Goal: Find specific page/section: Find specific page/section

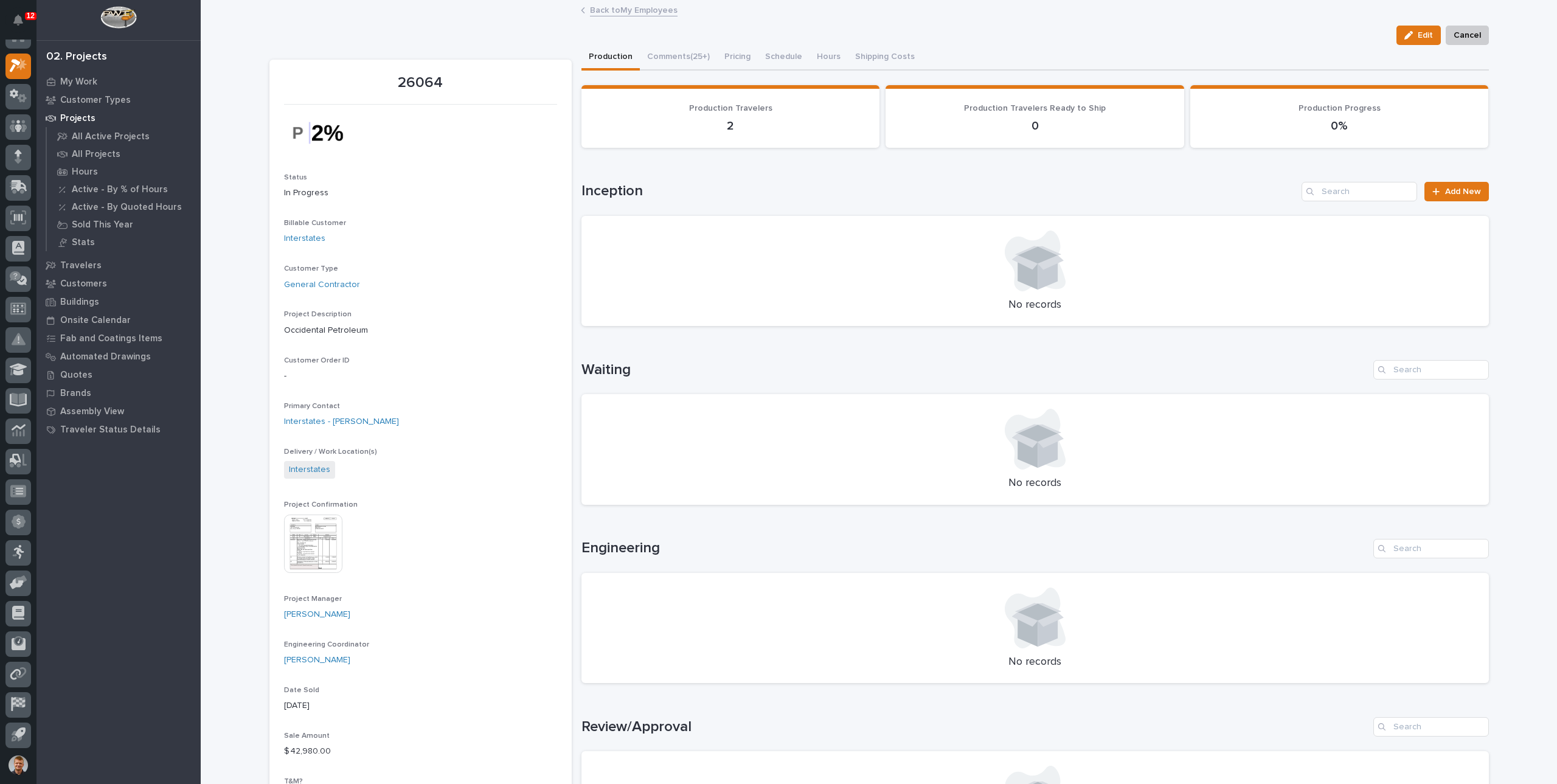
click at [636, 8] on link "Back to My Employees" at bounding box center [634, 10] width 88 height 14
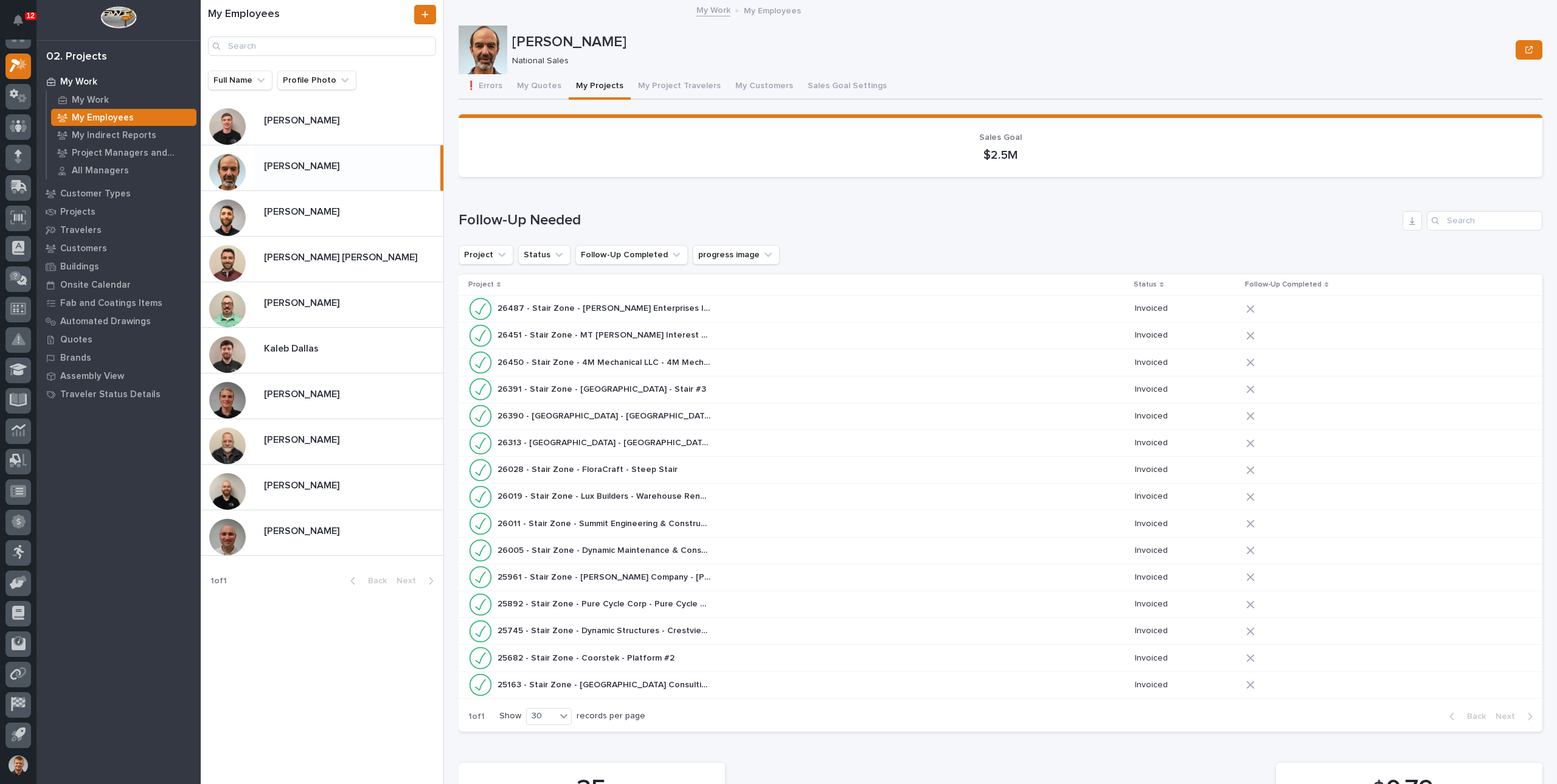
scroll to position [567, 0]
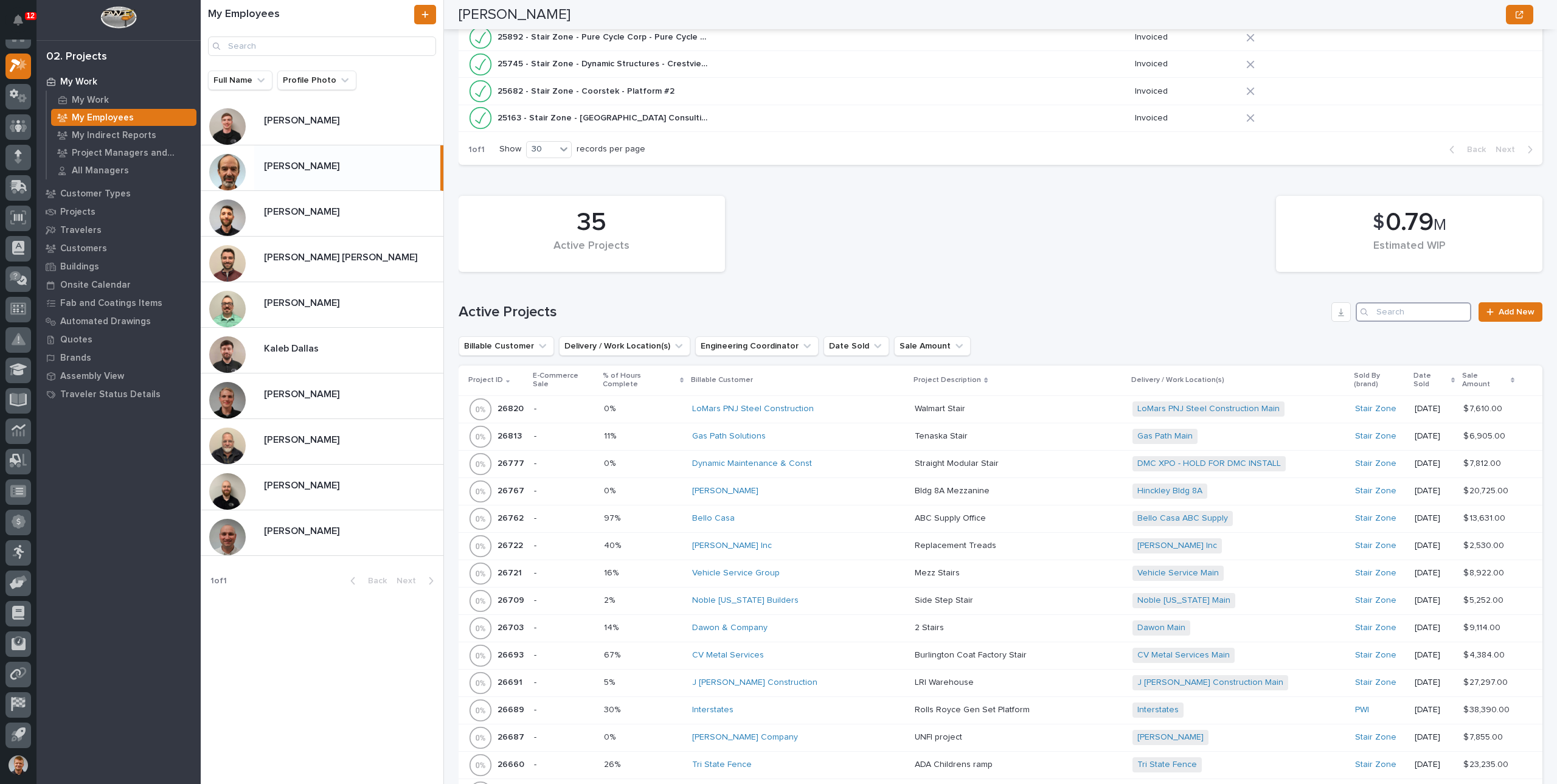
click at [1399, 305] on input "Search" at bounding box center [1414, 312] width 116 height 20
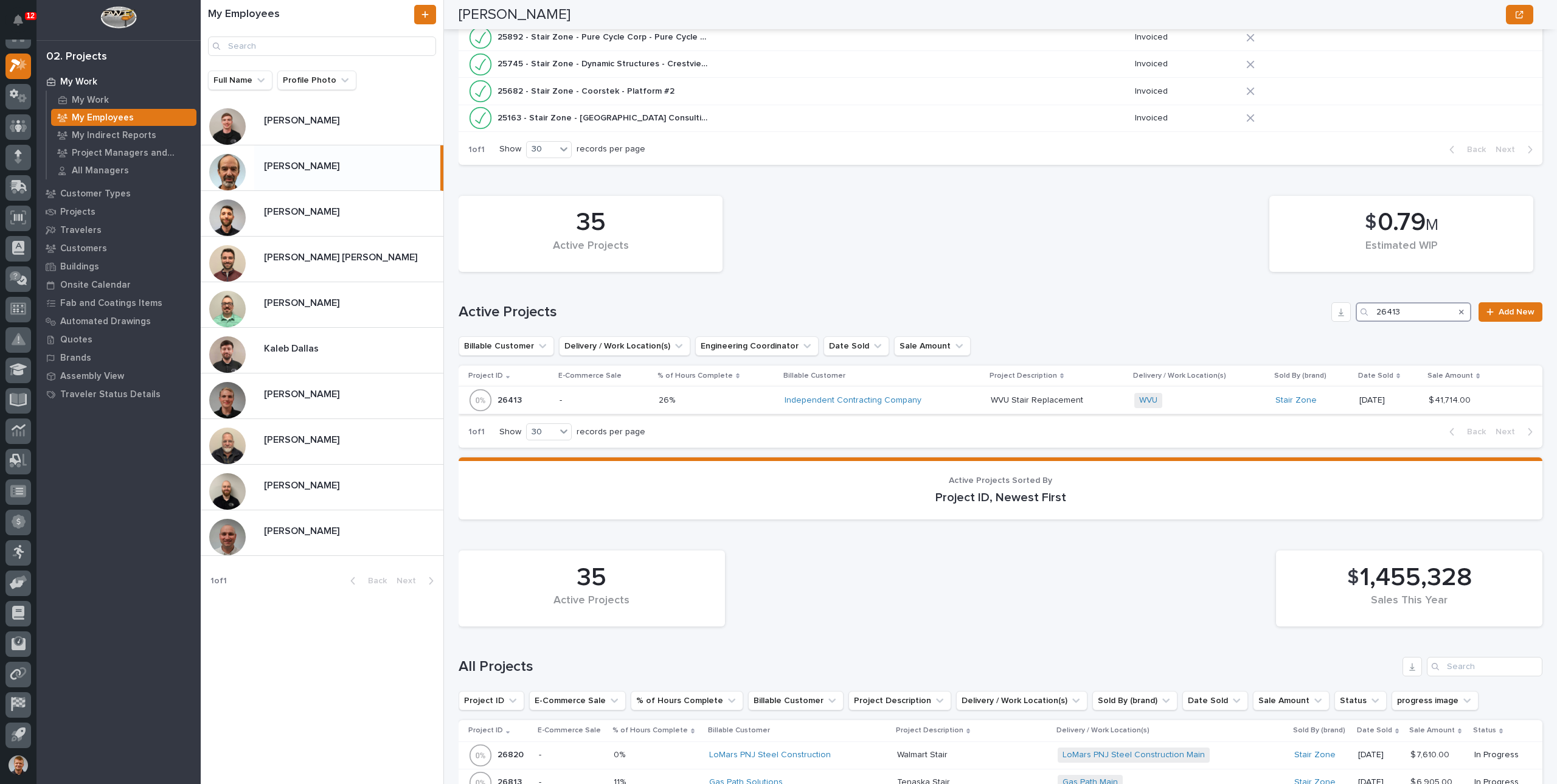
type input "26413"
click at [704, 401] on p at bounding box center [717, 400] width 116 height 10
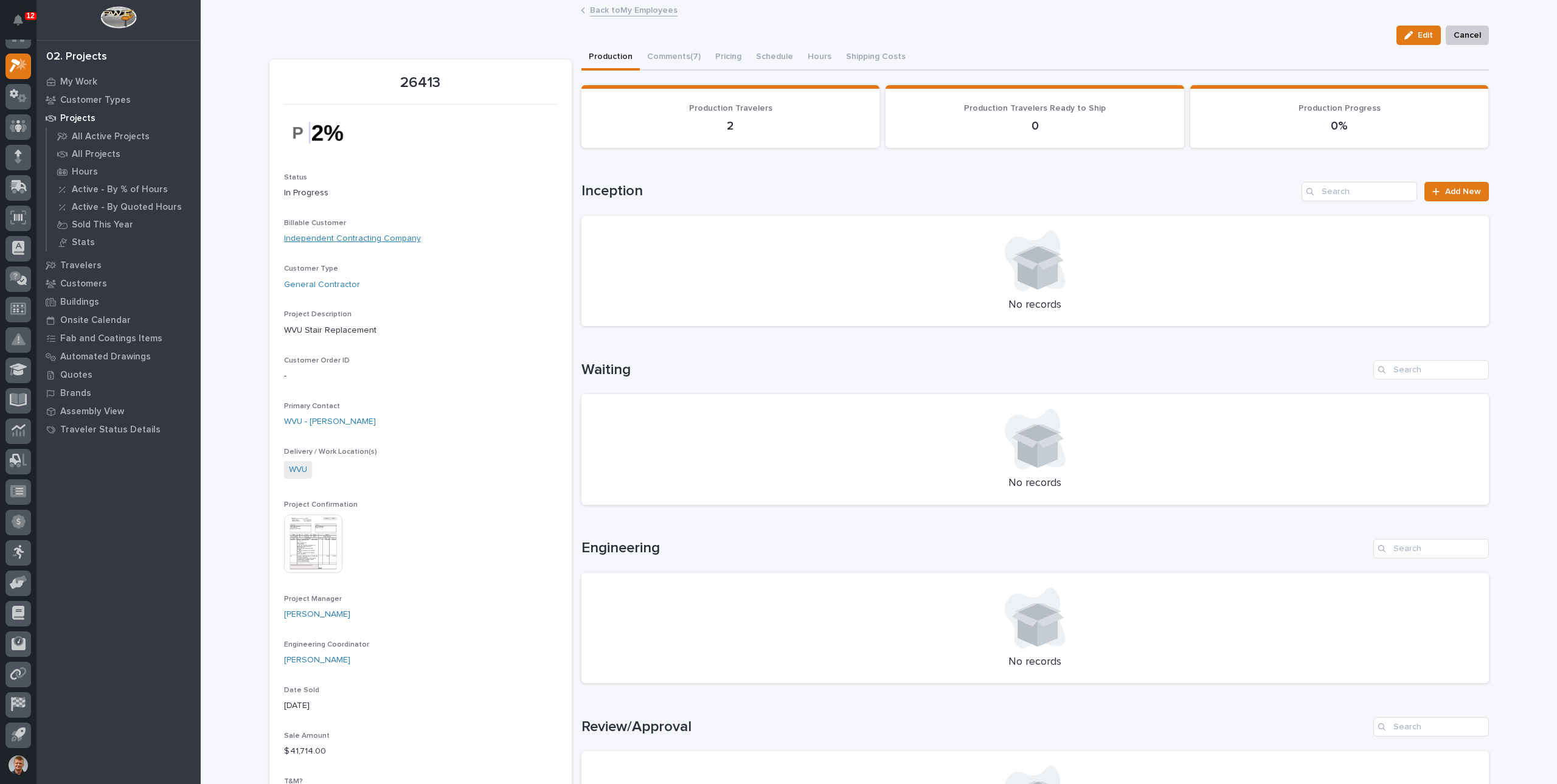
click at [335, 243] on link "Independent Contracting Company" at bounding box center [352, 239] width 137 height 13
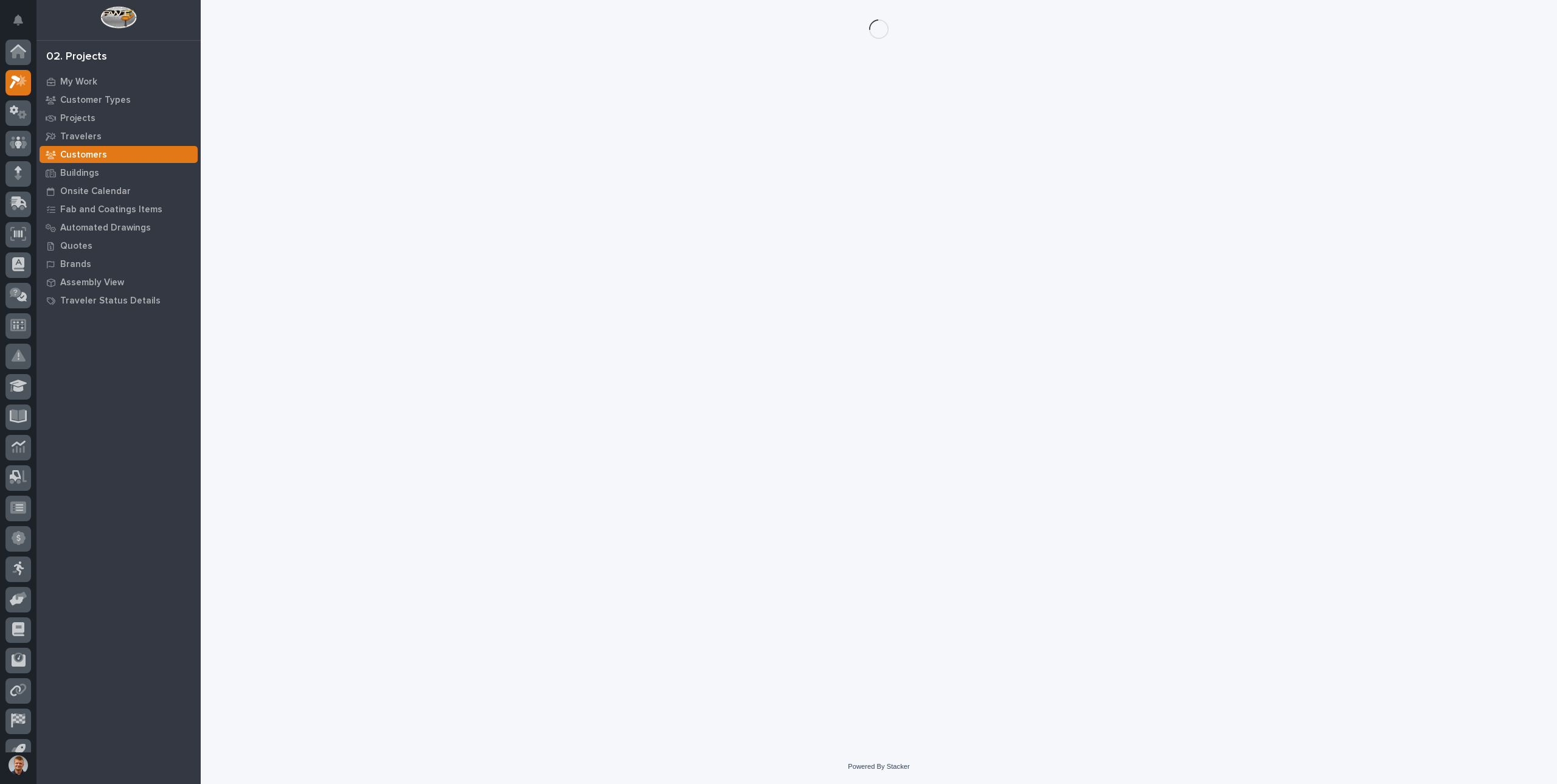
scroll to position [17, 0]
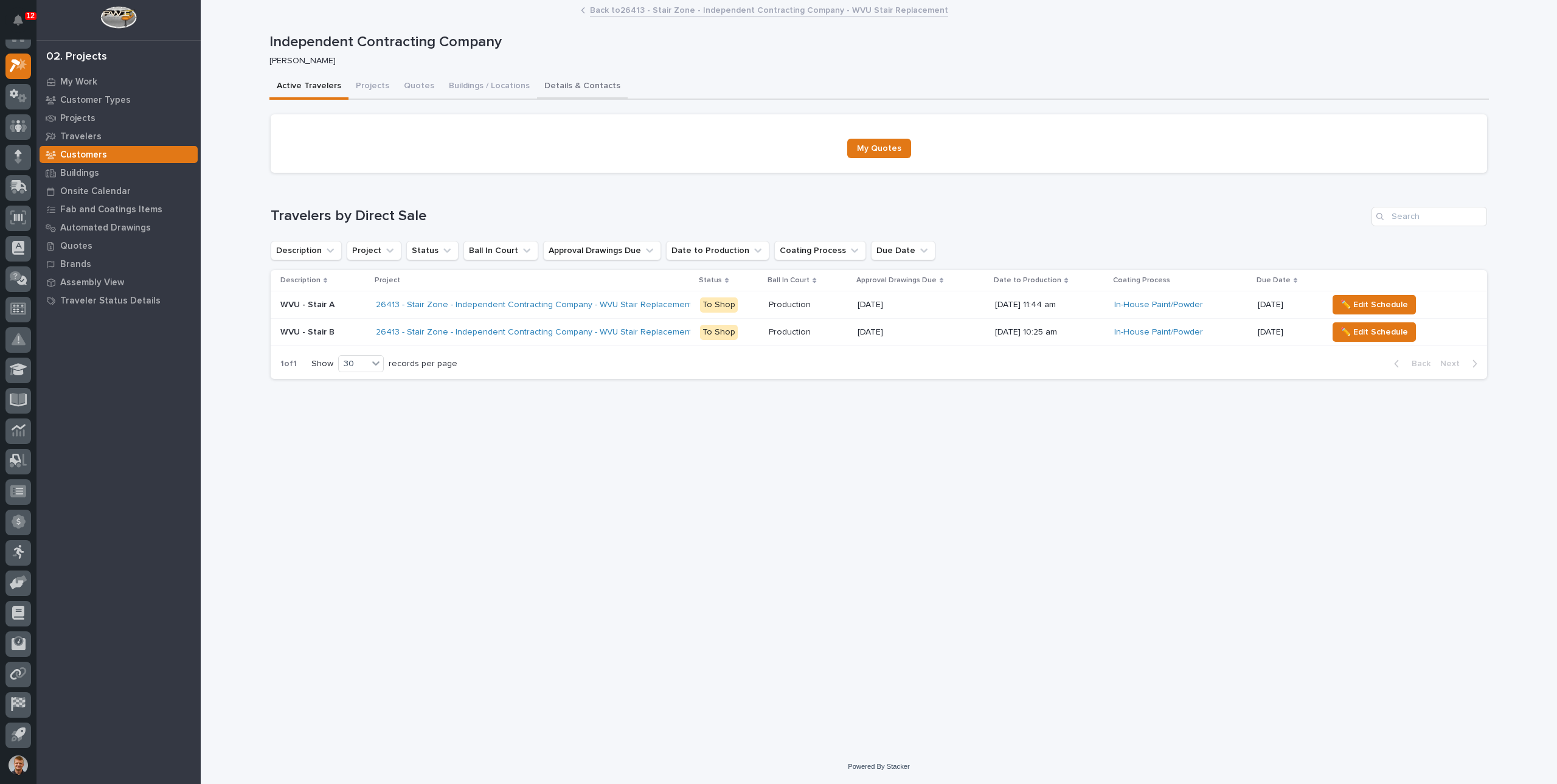
click at [554, 84] on button "Details & Contacts" at bounding box center [582, 87] width 91 height 25
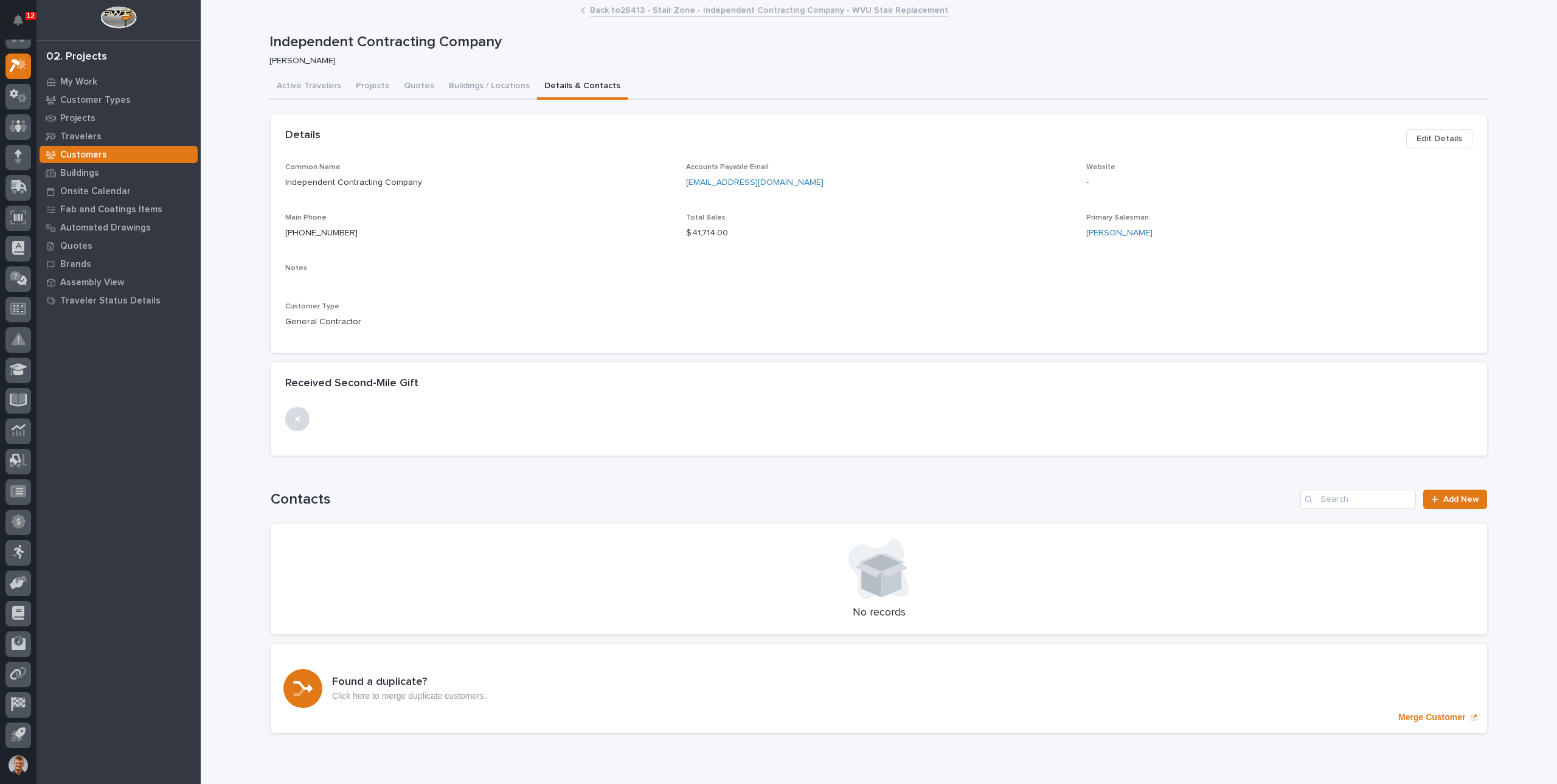
drag, startPoint x: 742, startPoint y: 183, endPoint x: 647, endPoint y: 188, distance: 95.1
click at [651, 189] on div "Common Name Independent Contracting Company" at bounding box center [479, 181] width 386 height 36
